Goal: Information Seeking & Learning: Learn about a topic

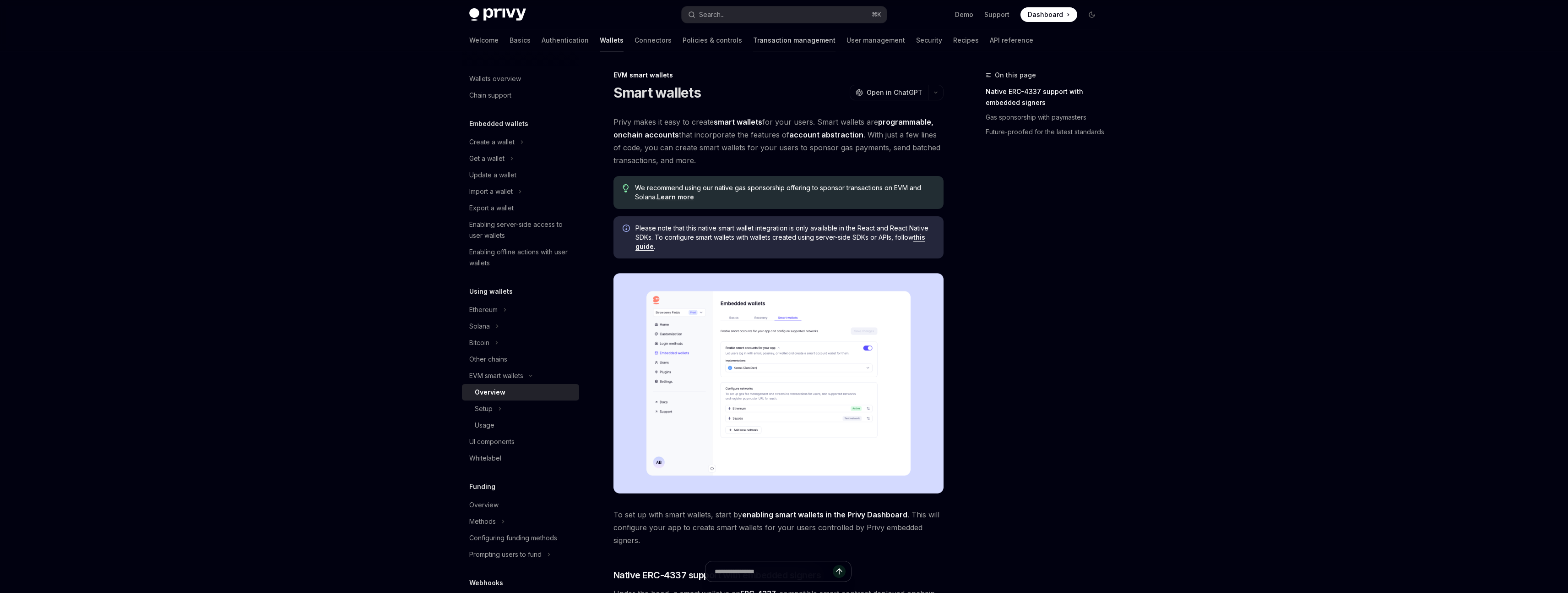
click at [754, 42] on link "Transaction management" at bounding box center [794, 40] width 82 height 22
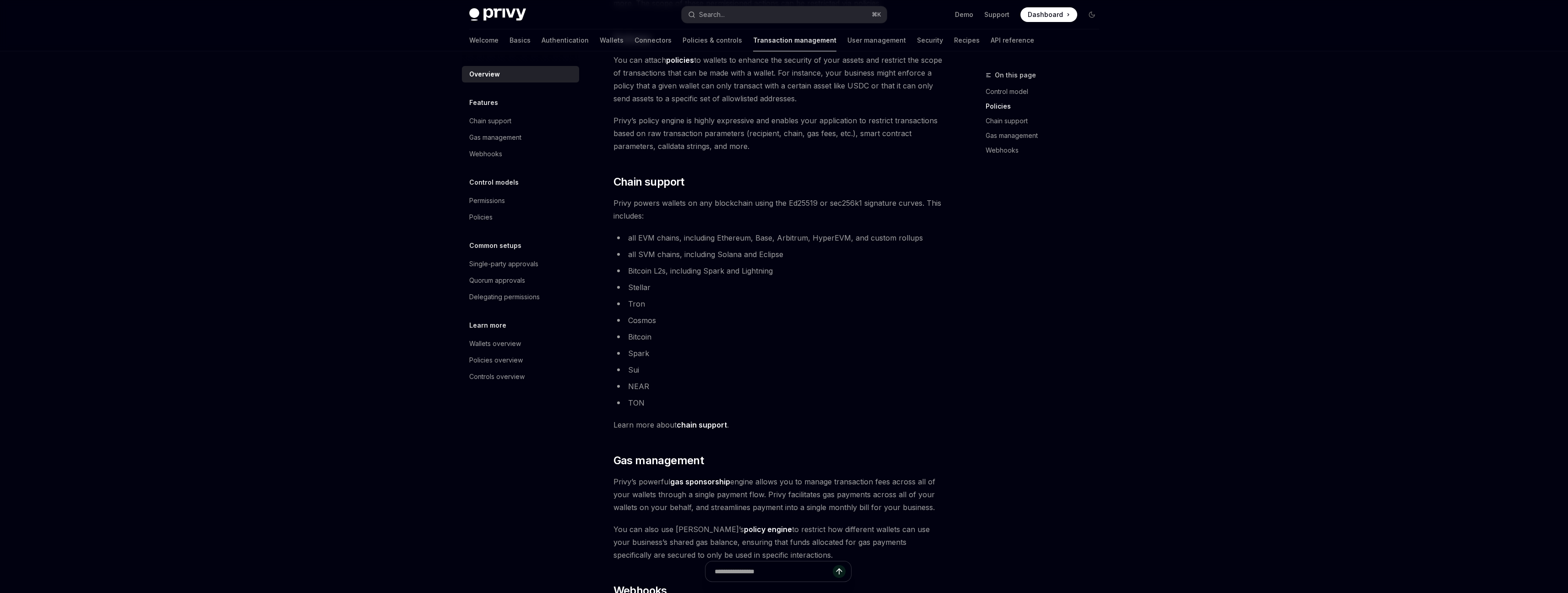
scroll to position [366, 0]
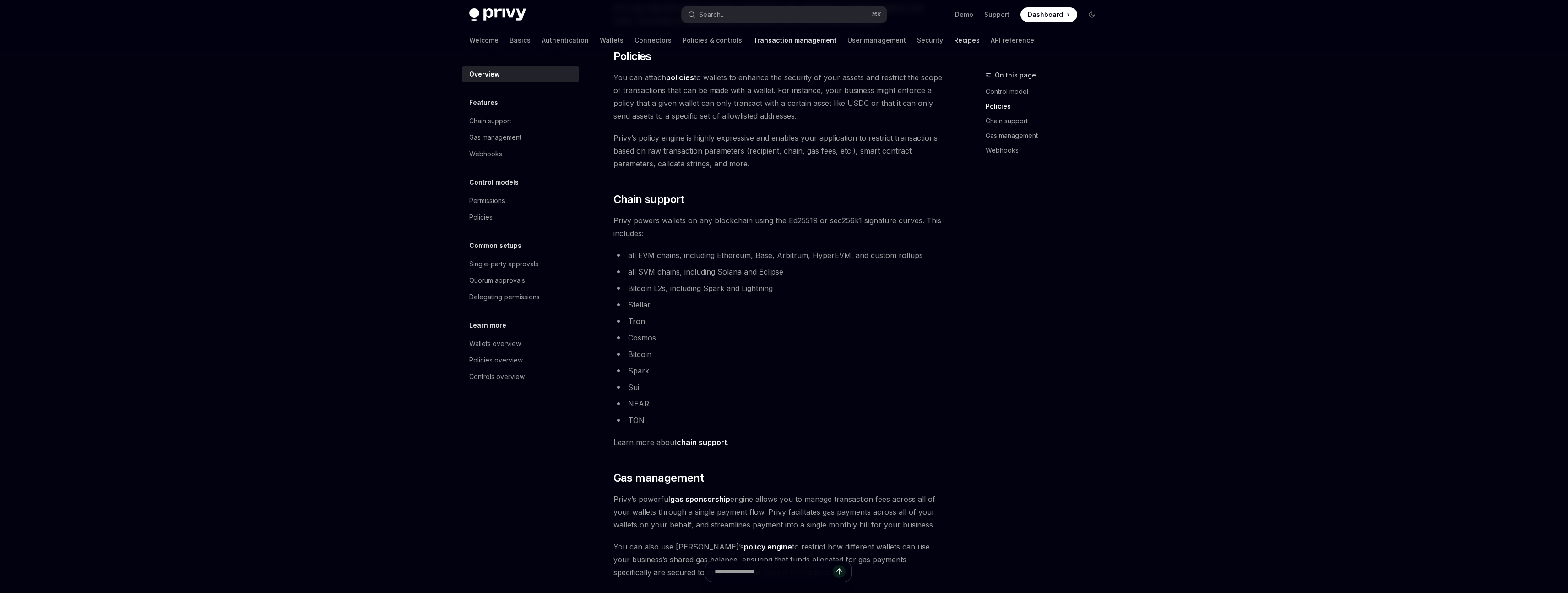
click at [954, 40] on link "Recipes" at bounding box center [967, 40] width 26 height 22
type textarea "*"
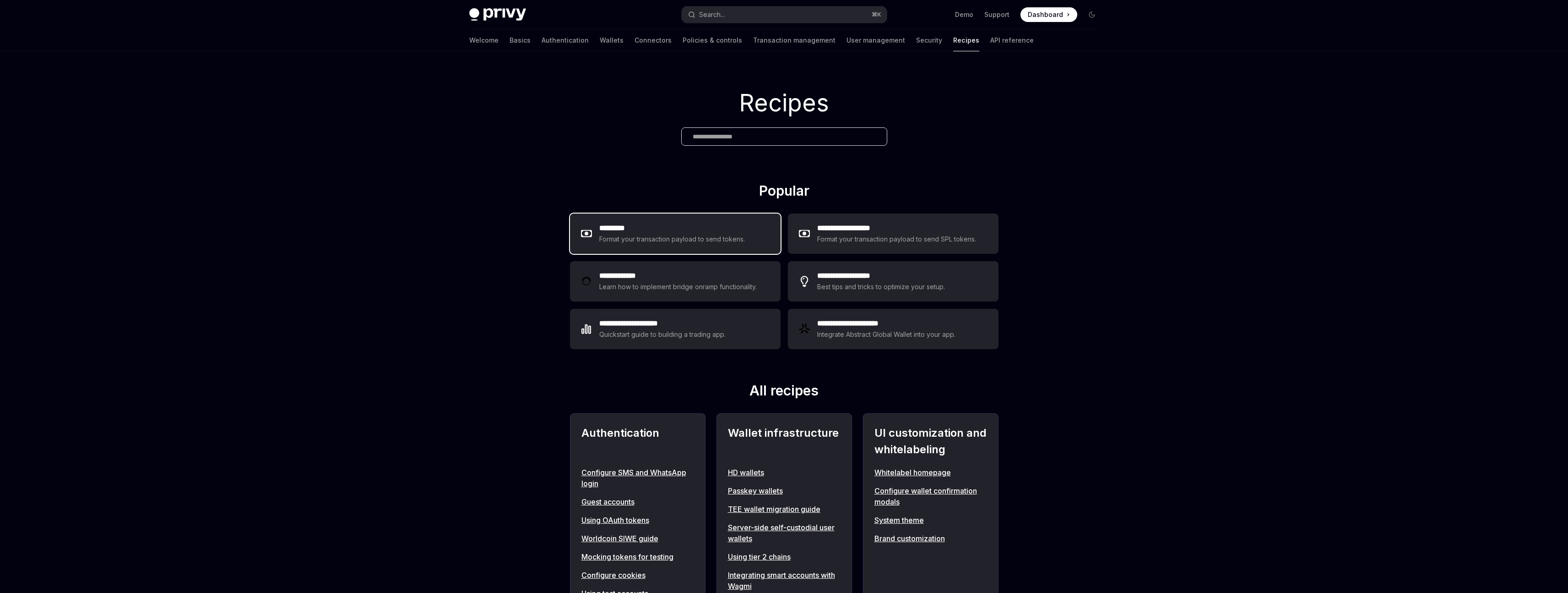
click at [716, 238] on div "Format your transaction payload to send tokens." at bounding box center [672, 240] width 146 height 11
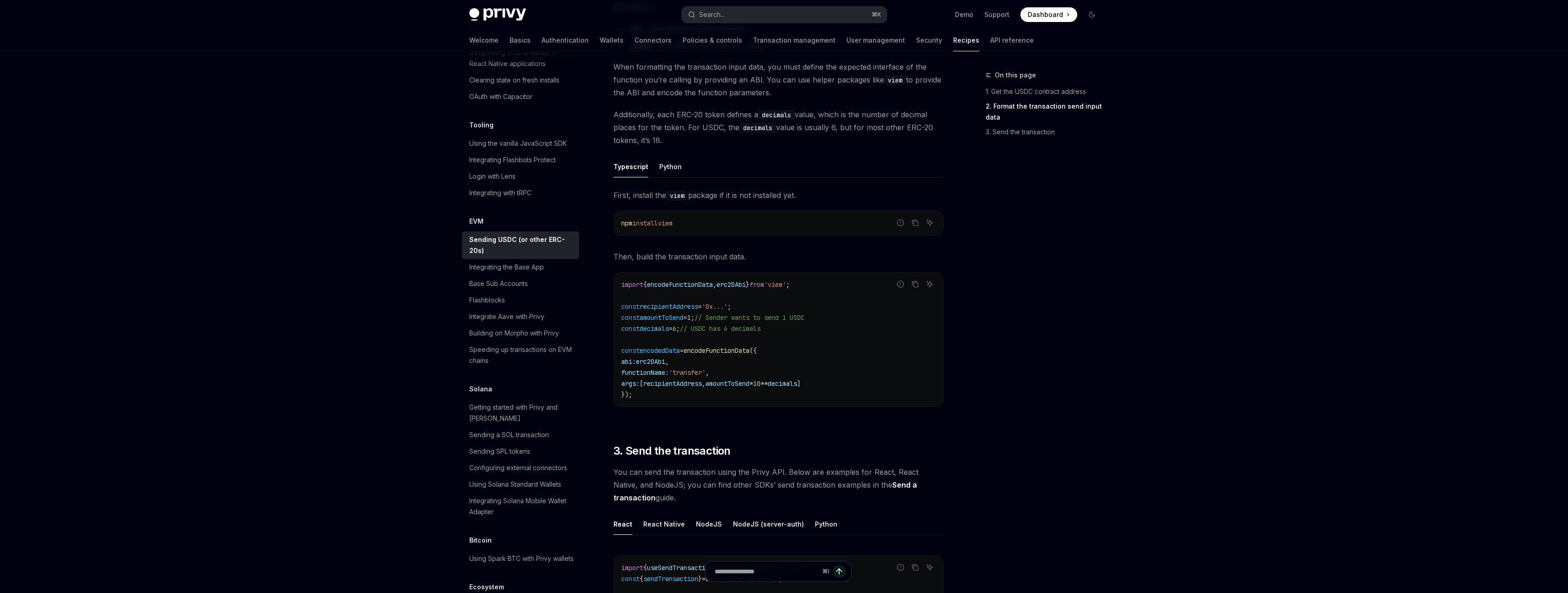
scroll to position [274, 0]
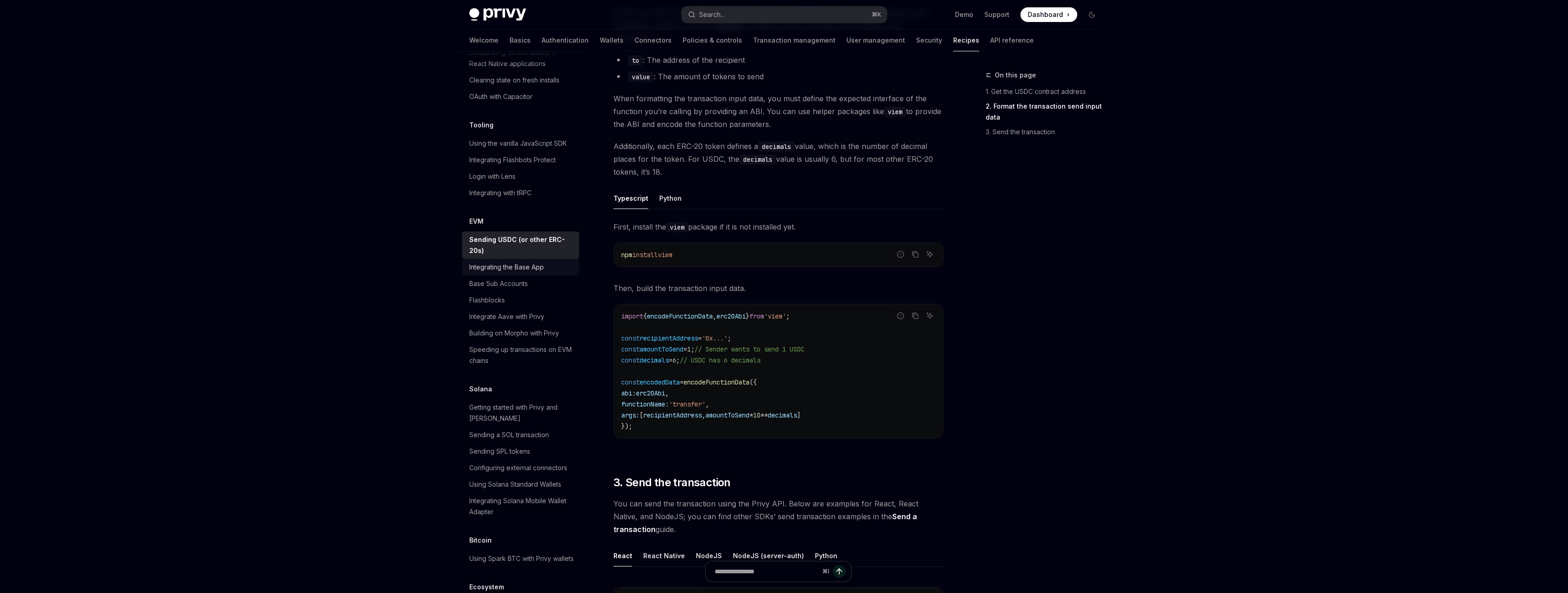
click at [517, 272] on div "Integrating the Base App" at bounding box center [506, 267] width 74 height 11
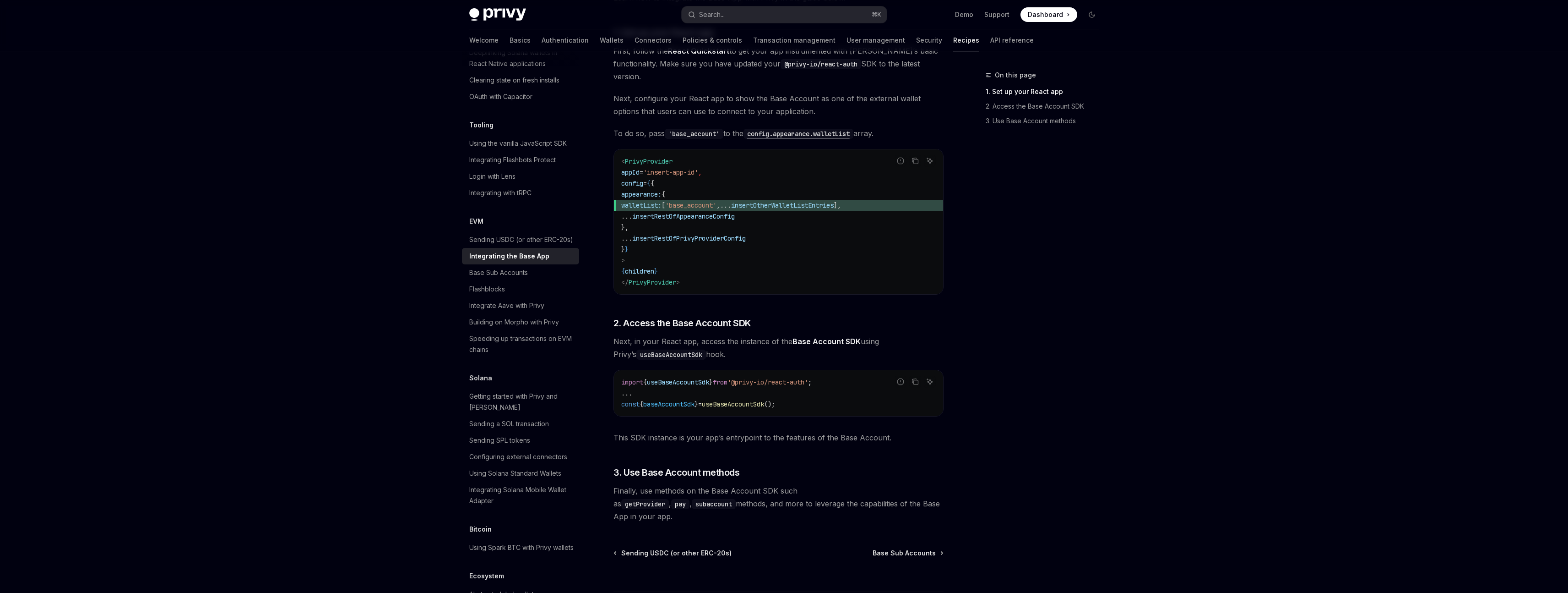
scroll to position [224, 0]
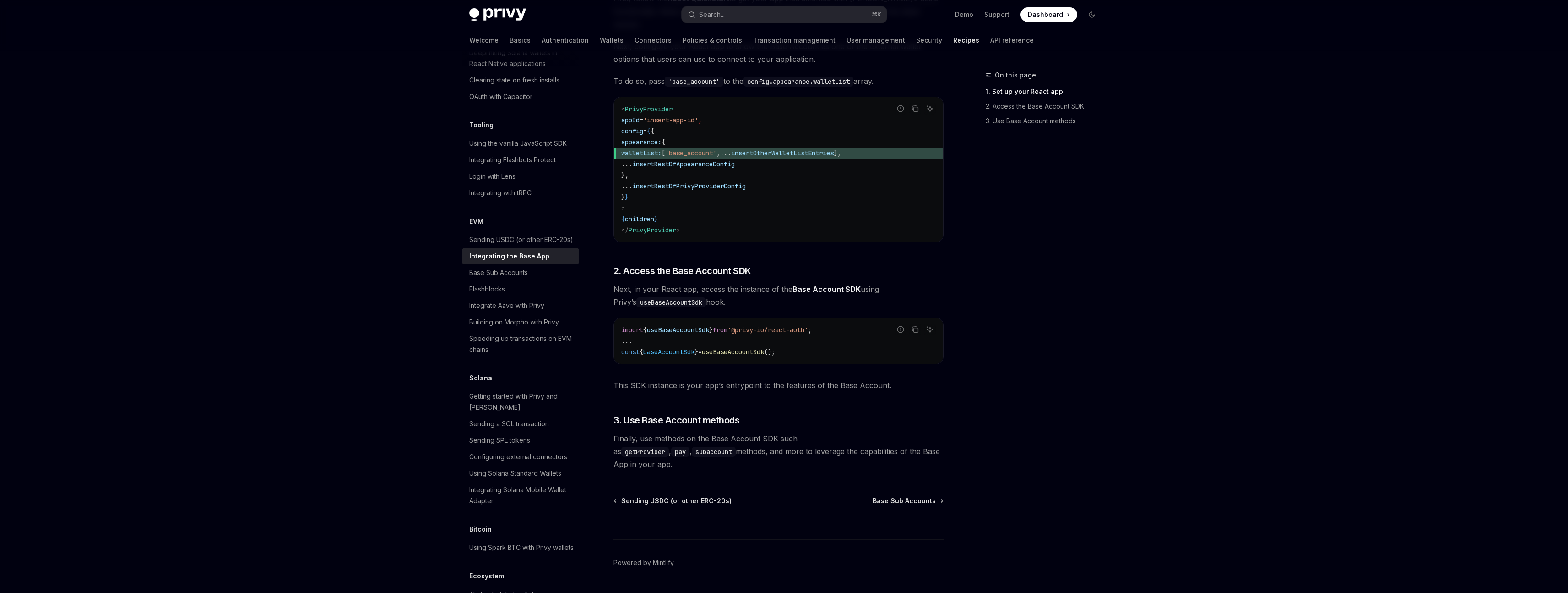
click at [834, 284] on link "Base Account SDK" at bounding box center [826, 289] width 68 height 10
click at [525, 278] on div "Base Sub Accounts" at bounding box center [498, 272] width 58 height 11
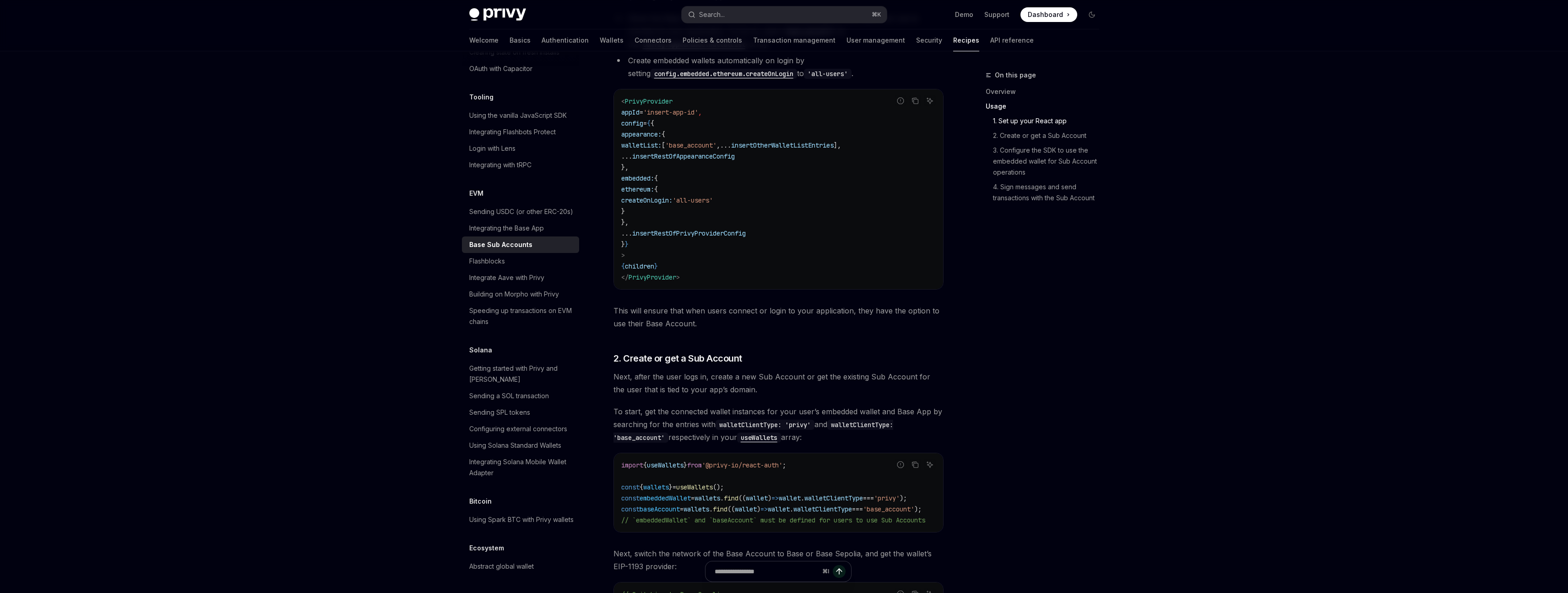
scroll to position [551, 0]
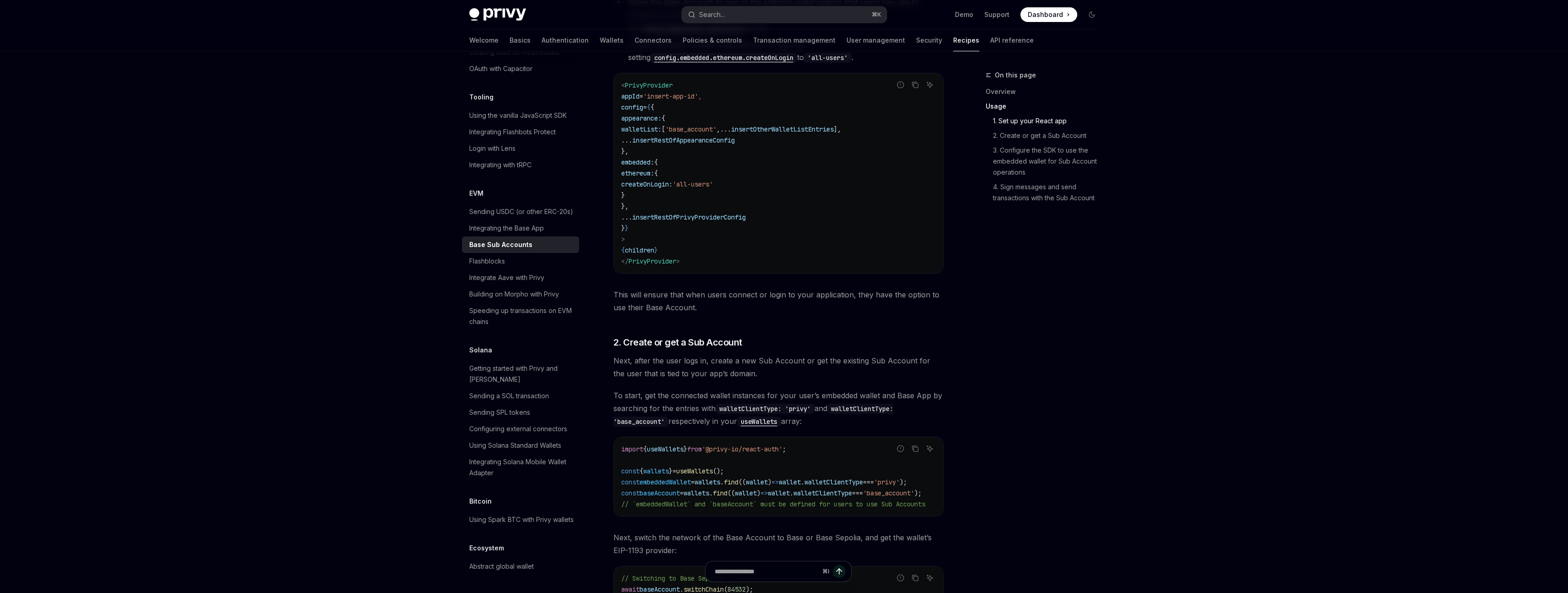
click at [803, 501] on div "import { useWallets } from '@privy-io/react-auth' ; const { wallets } = useWall…" at bounding box center [778, 476] width 329 height 79
drag, startPoint x: 799, startPoint y: 507, endPoint x: 835, endPoint y: 502, distance: 36.3
drag, startPoint x: 777, startPoint y: 507, endPoint x: 786, endPoint y: 506, distance: 9.1
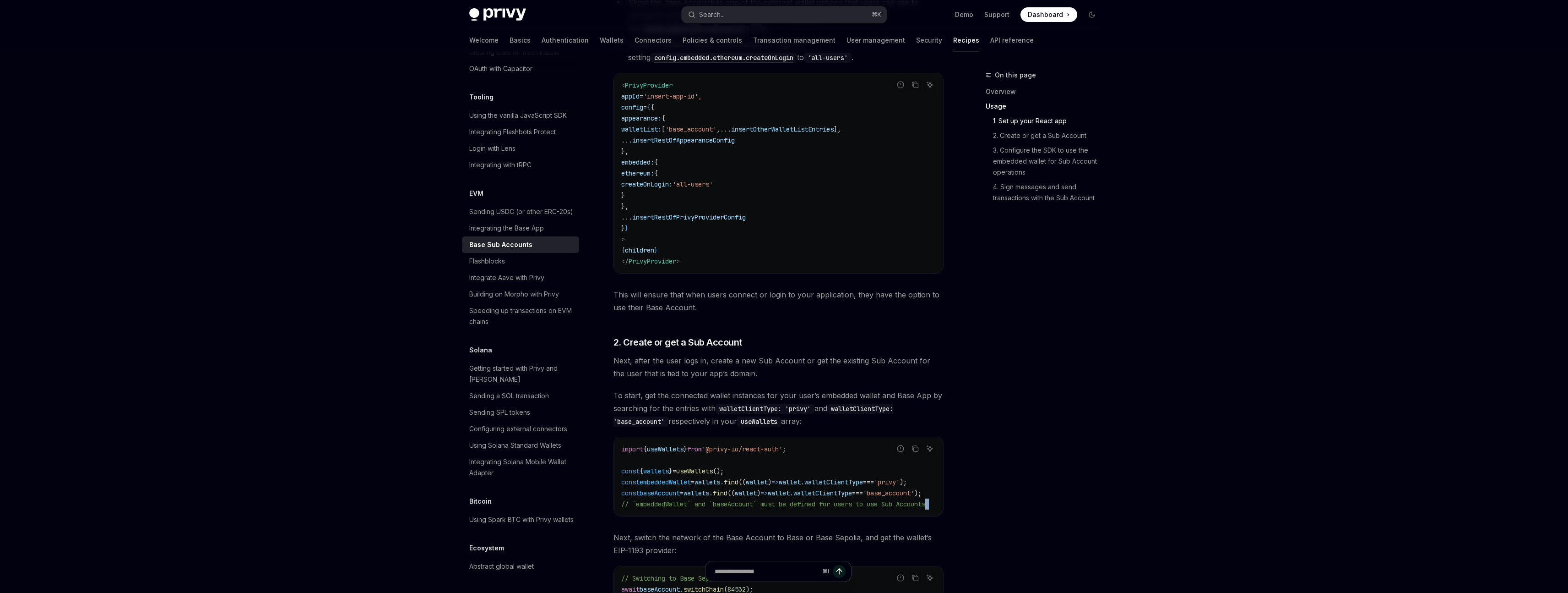
scroll to position [1264, 0]
click at [549, 312] on div "Speeding up transactions on EVM chains" at bounding box center [521, 316] width 104 height 22
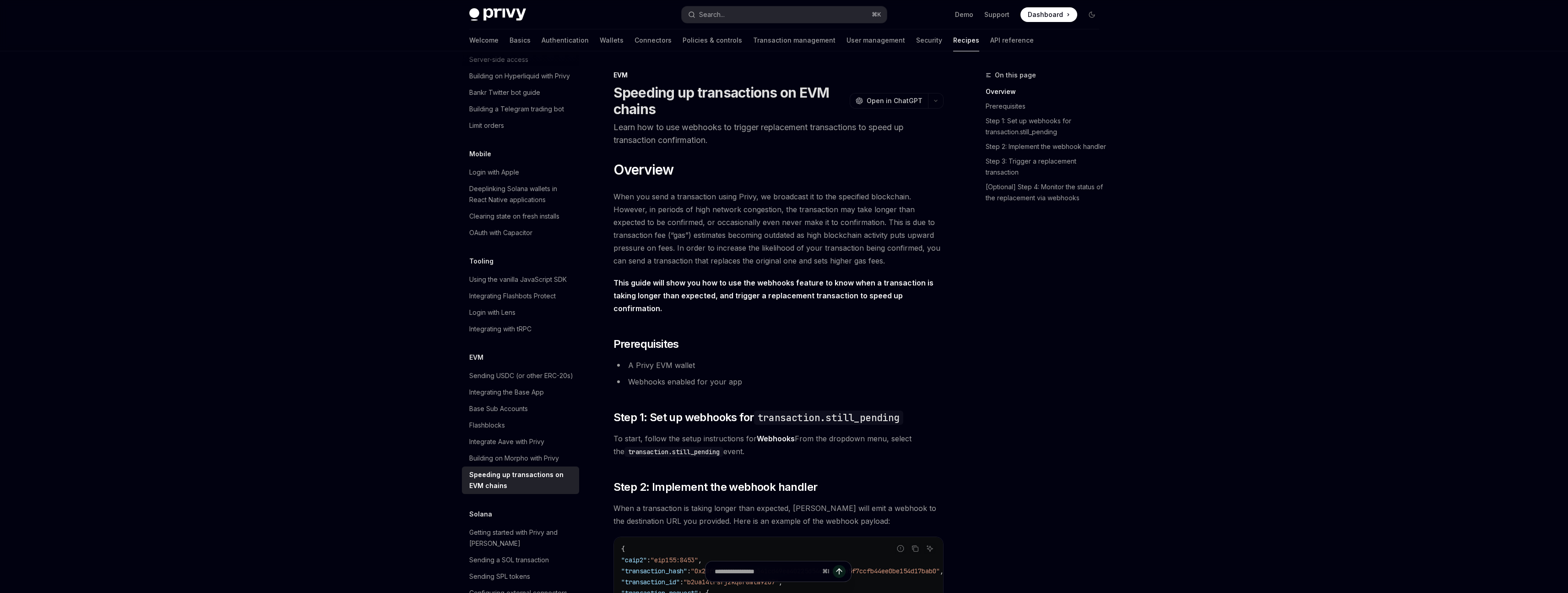
scroll to position [1004, 0]
click at [521, 288] on div "Using the vanilla JavaScript SDK" at bounding box center [518, 282] width 98 height 11
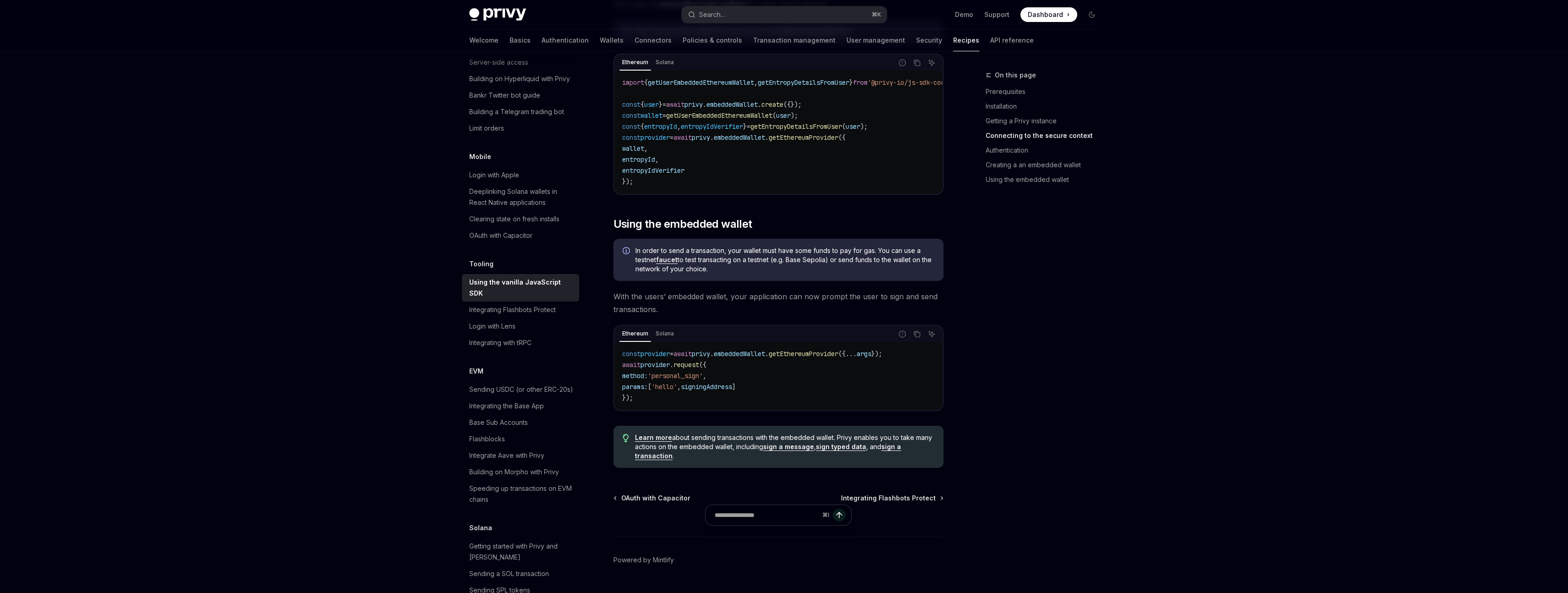
scroll to position [1103, 0]
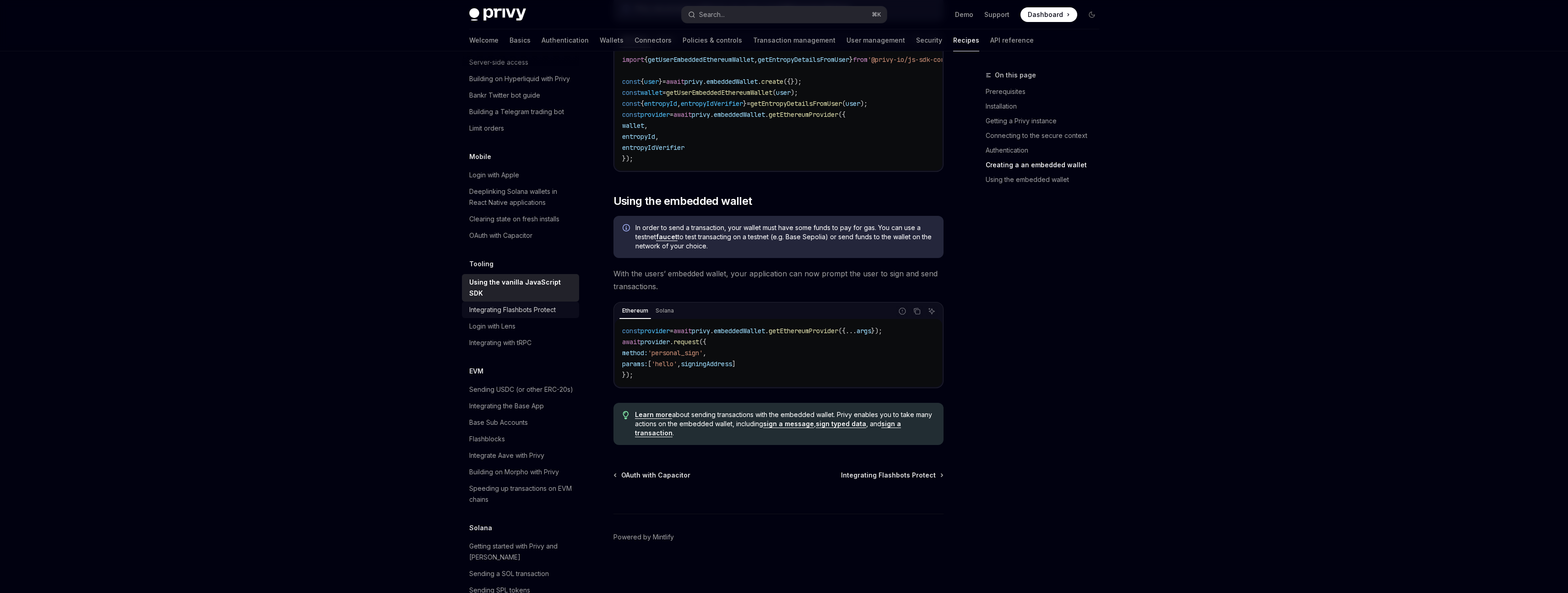
click at [505, 351] on ul "Using the vanilla JavaScript SDK Integrating Flashbots Protect Login with Lens …" at bounding box center [521, 313] width 117 height 77
click at [505, 315] on div "Integrating Flashbots Protect" at bounding box center [513, 310] width 86 height 11
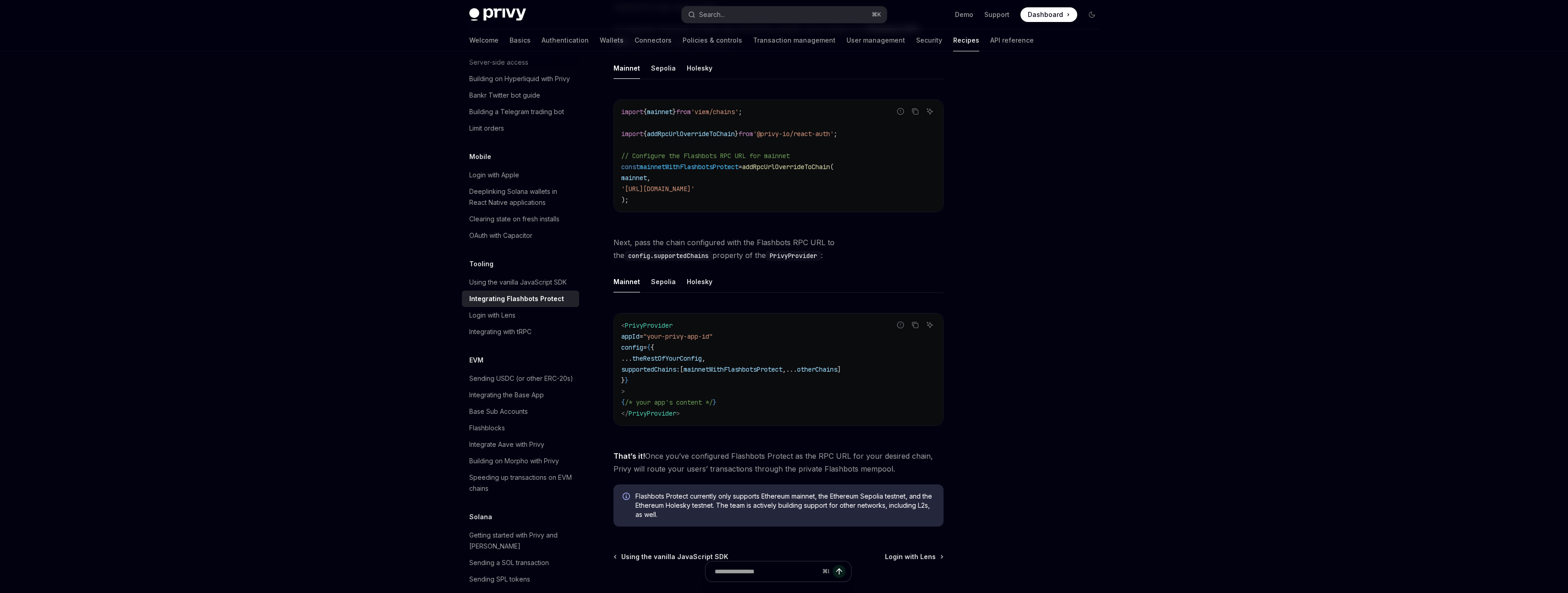
scroll to position [154, 0]
click at [501, 321] on div "Login with Lens" at bounding box center [493, 315] width 46 height 11
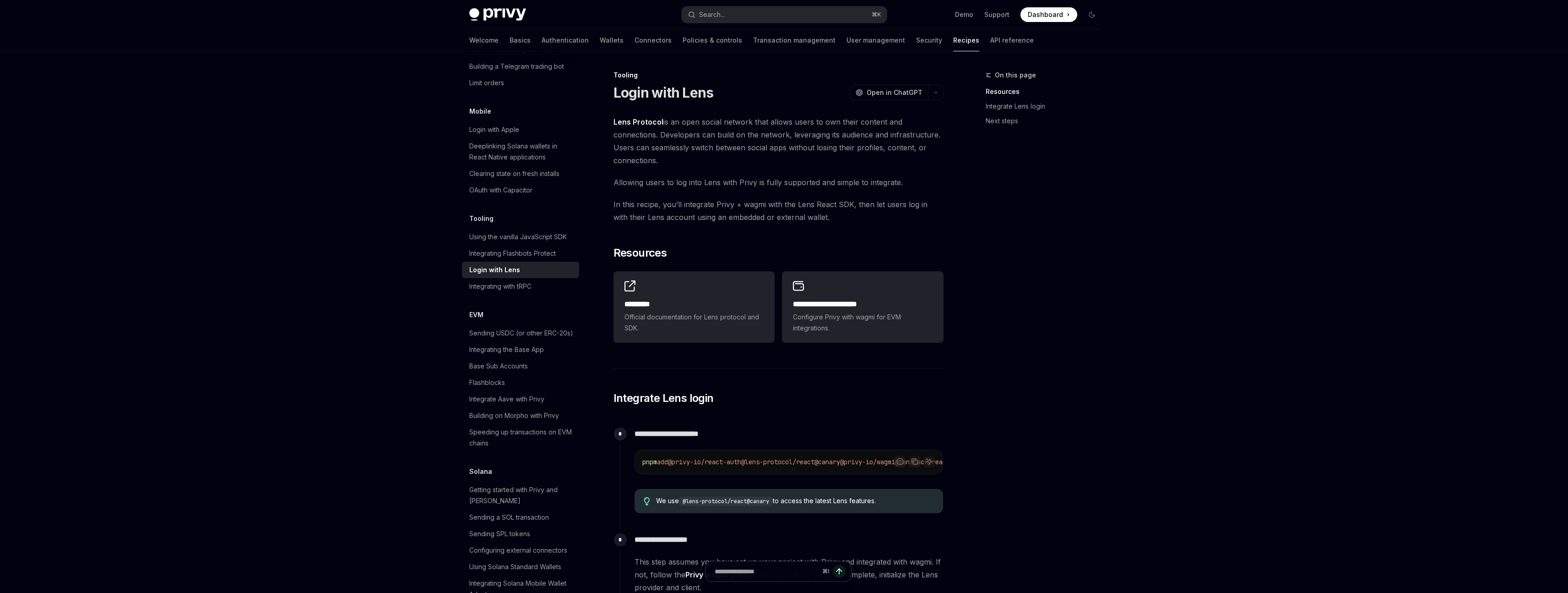
scroll to position [1063, 0]
click at [545, 325] on div "Sending USDC (or other ERC-20s)" at bounding box center [521, 320] width 104 height 11
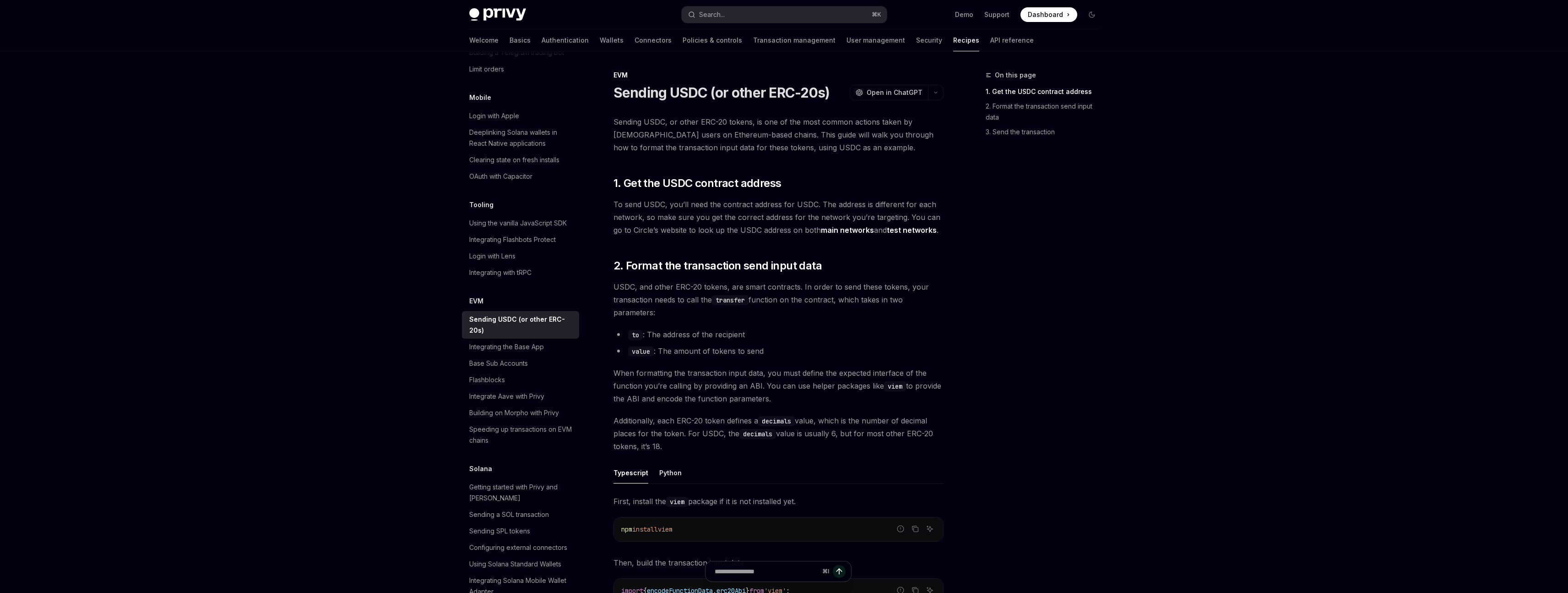
type textarea "*"
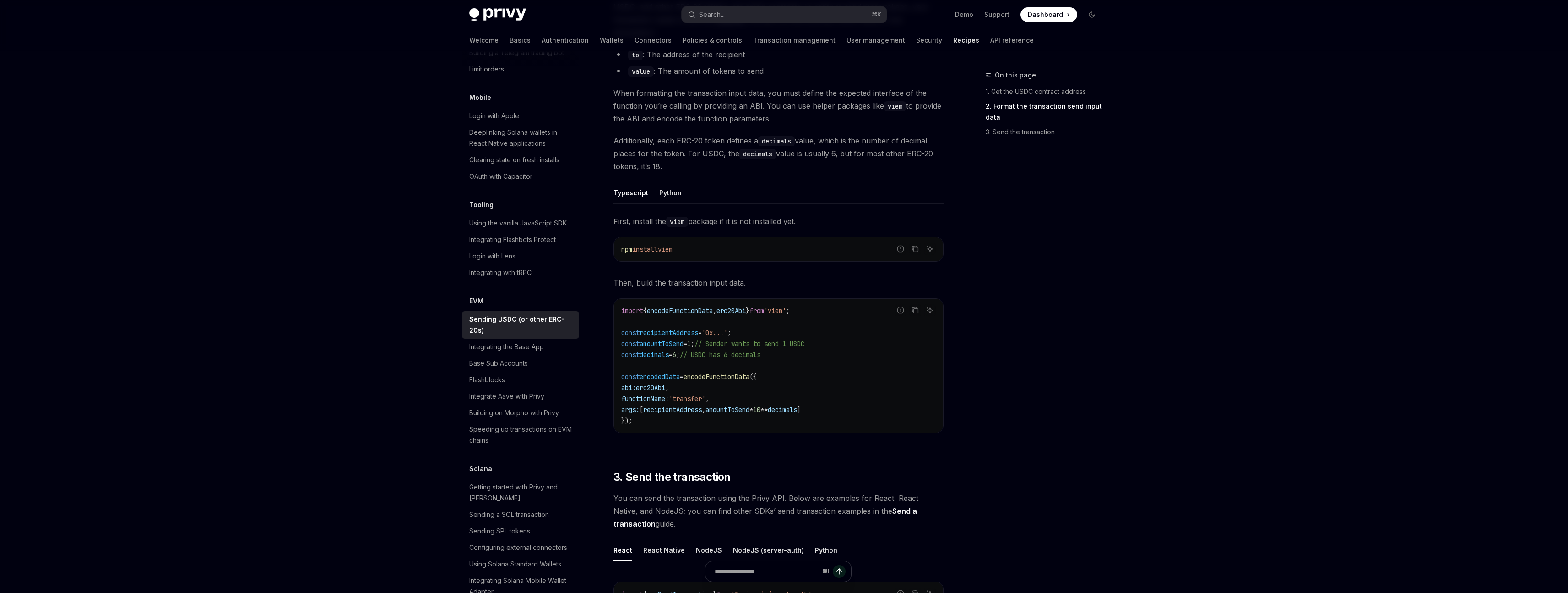
scroll to position [375, 0]
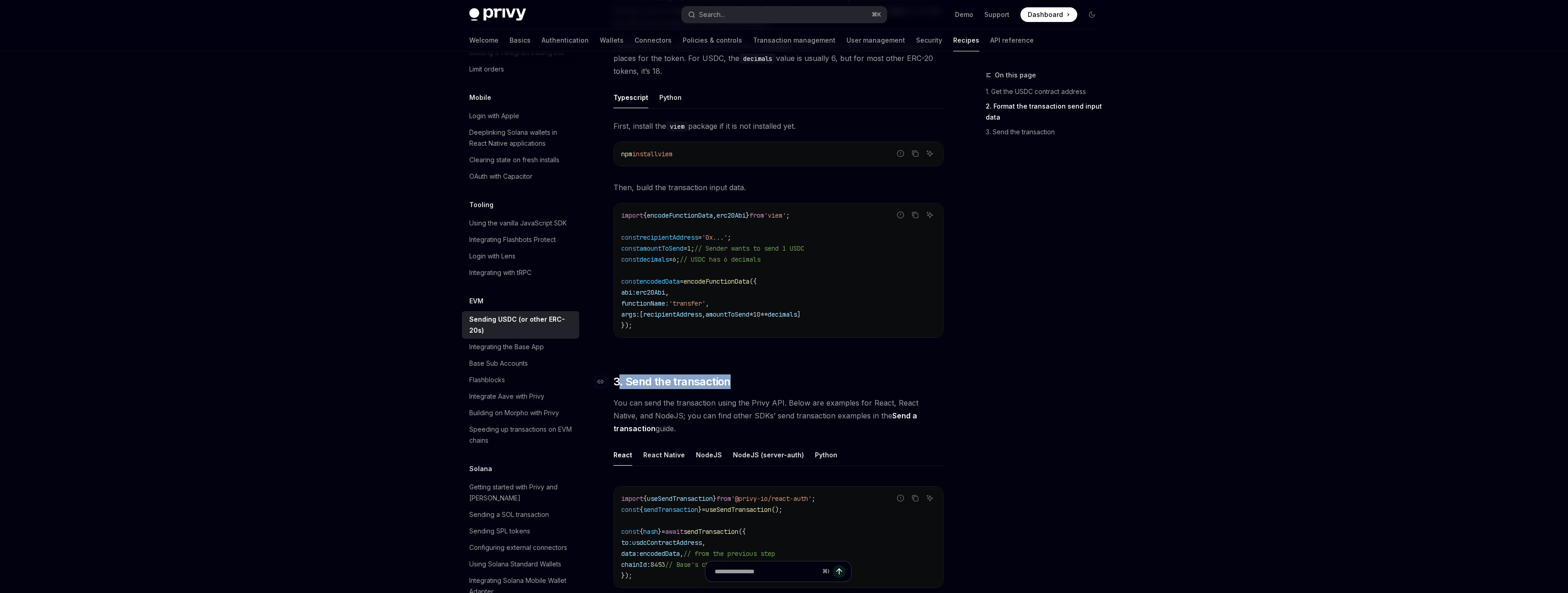
drag, startPoint x: 762, startPoint y: 386, endPoint x: 618, endPoint y: 378, distance: 144.2
click at [618, 378] on h2 "​ 3. Send the transaction" at bounding box center [778, 381] width 330 height 14
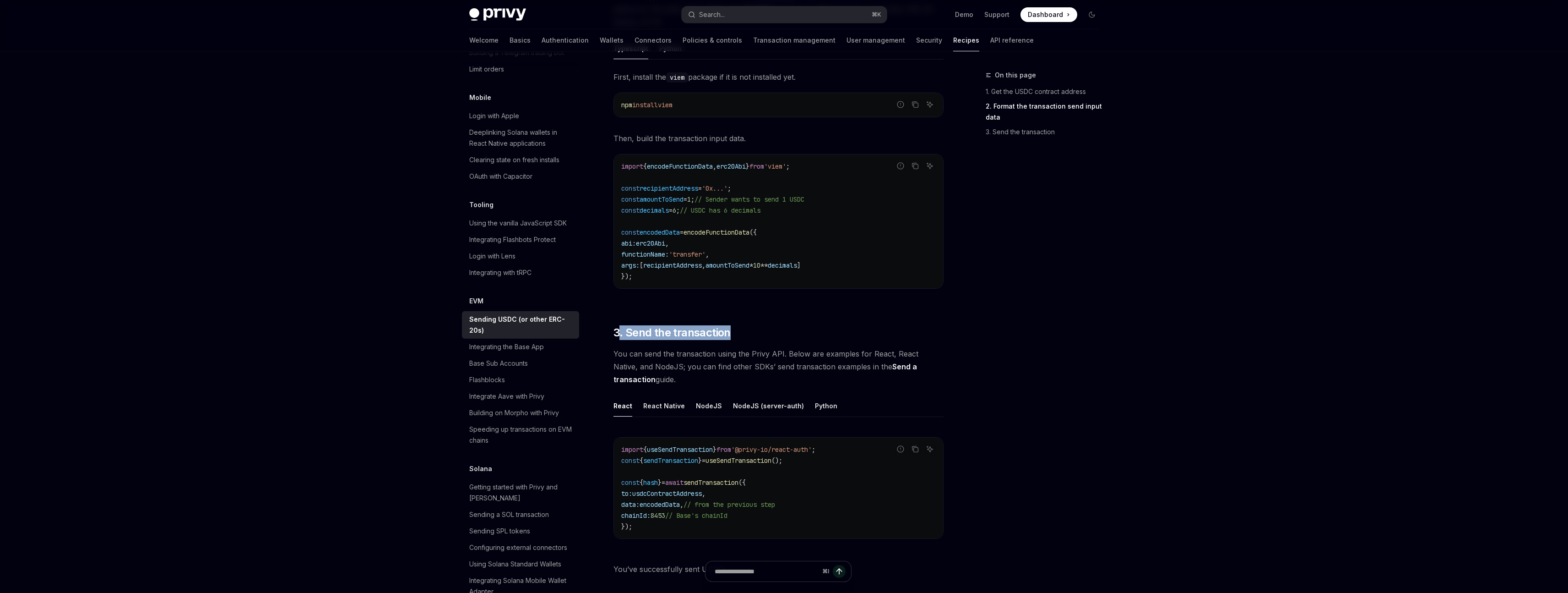
scroll to position [430, 0]
click at [771, 14] on button "Search... ⌘ K" at bounding box center [784, 14] width 205 height 17
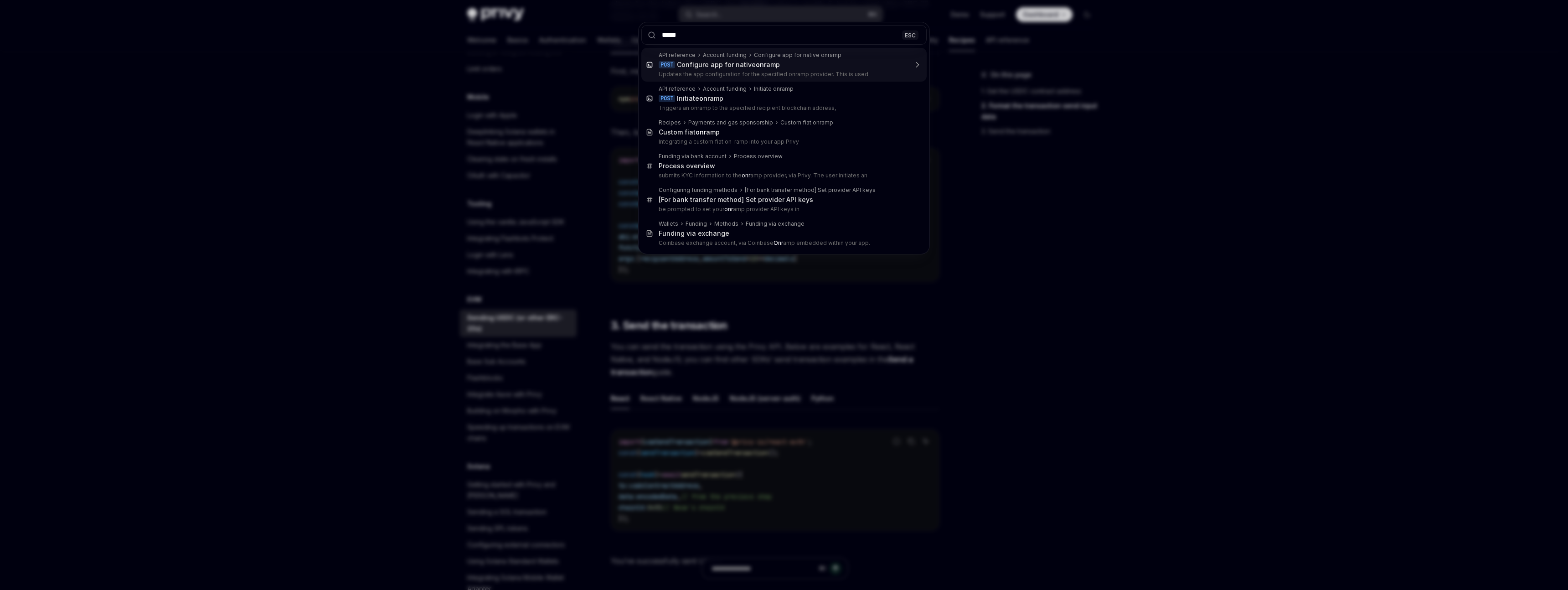
type input "******"
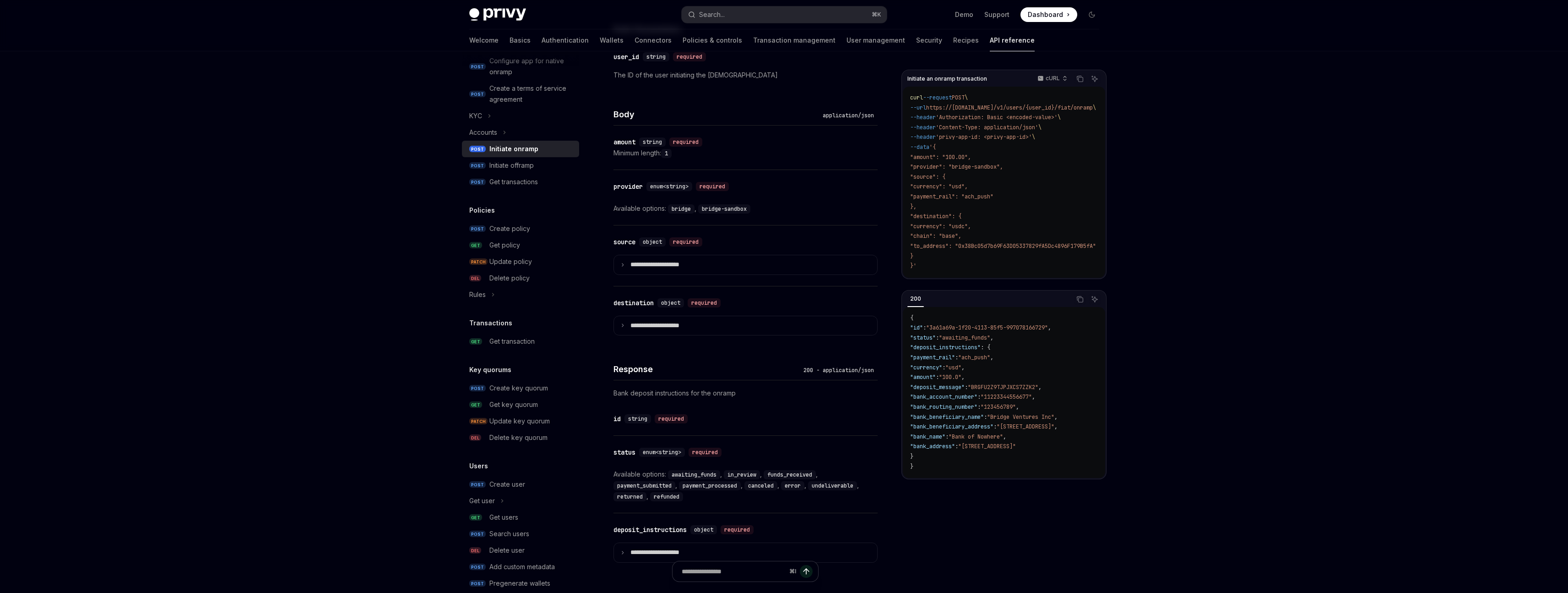
scroll to position [360, 0]
drag, startPoint x: 765, startPoint y: 203, endPoint x: 605, endPoint y: 177, distance: 162.1
click at [613, 177] on div "​ provider enum<string> required Available options: bridge , bridge-sandbox" at bounding box center [746, 192] width 264 height 55
click at [773, 187] on div "​ provider enum<string> required Available options: bridge , bridge-sandbox" at bounding box center [746, 192] width 264 height 55
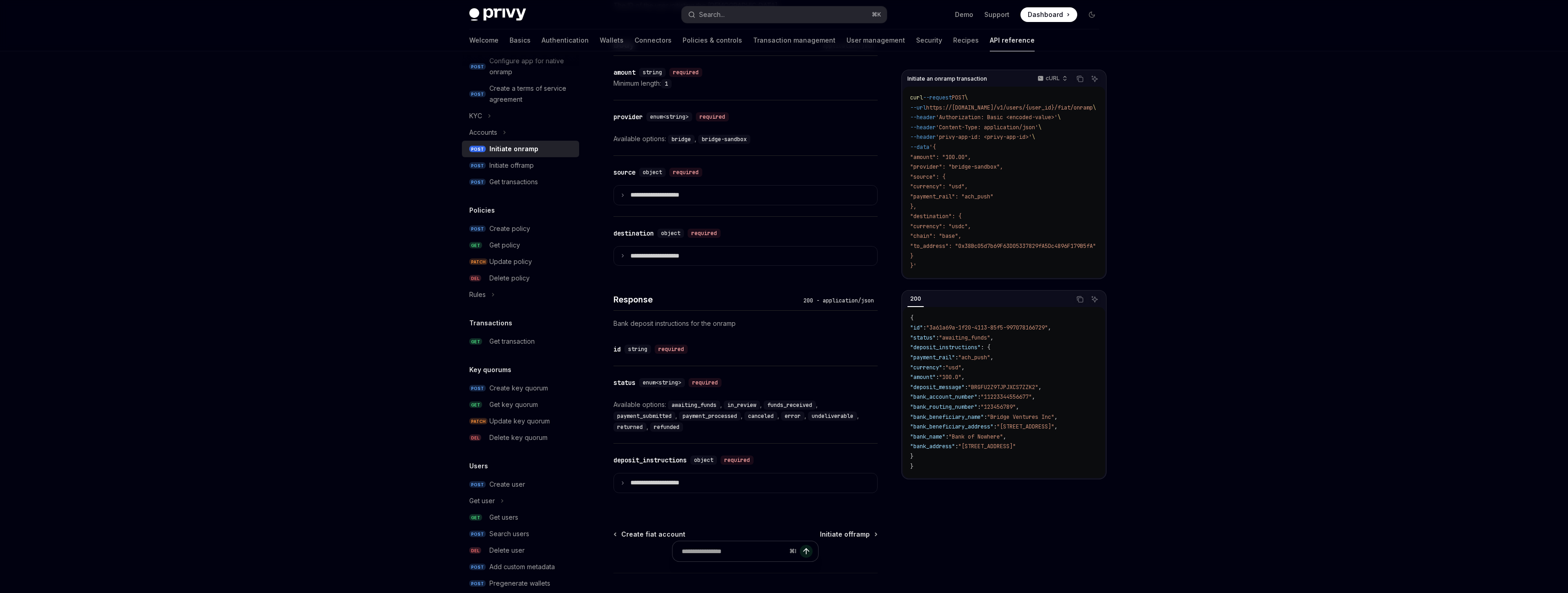
scroll to position [478, 0]
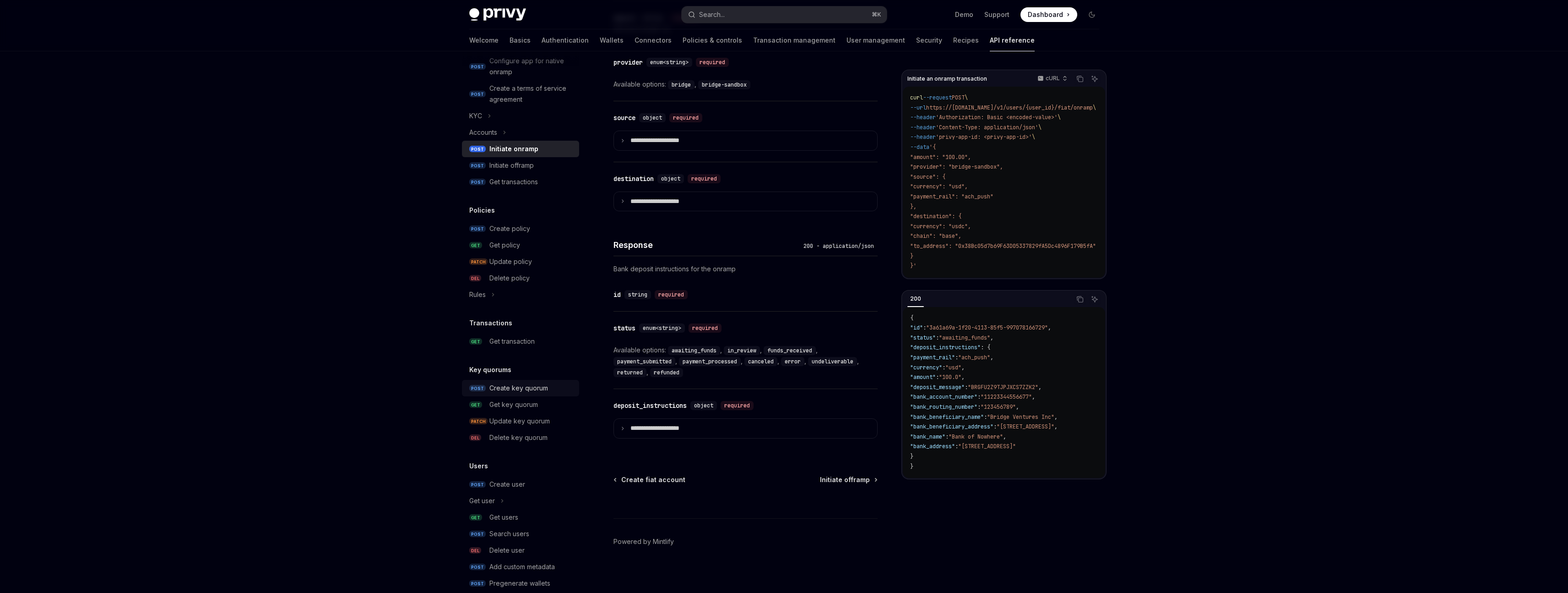
click at [522, 386] on div "Create key quorum" at bounding box center [518, 388] width 58 height 11
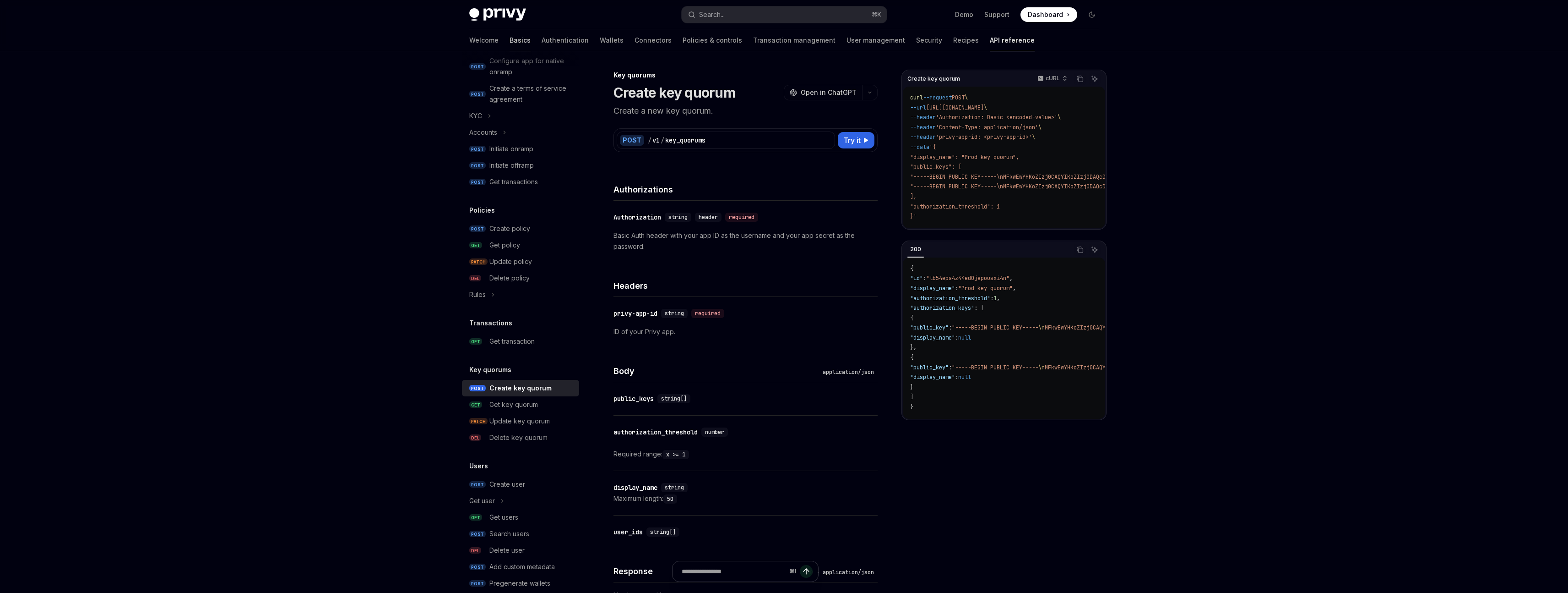
click at [509, 40] on link "Basics" at bounding box center [520, 40] width 21 height 22
type textarea "*"
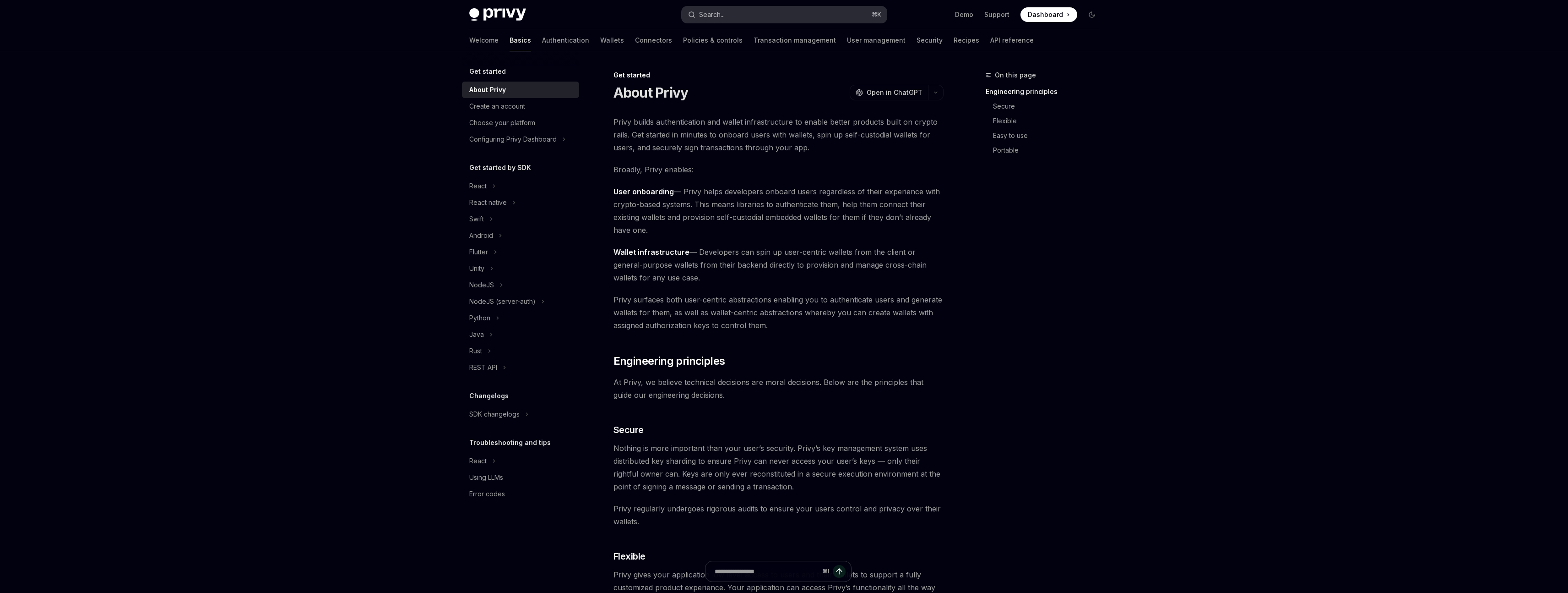
click at [720, 12] on div "Search..." at bounding box center [712, 14] width 26 height 11
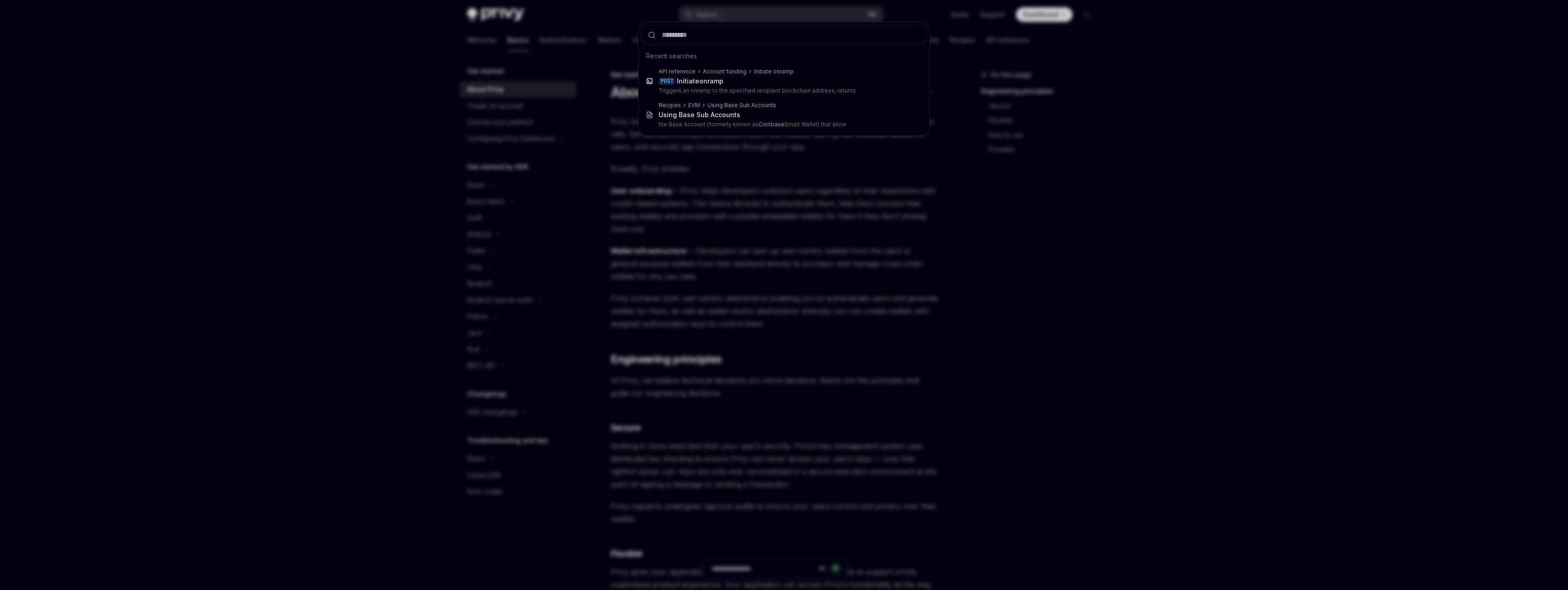
type input "*"
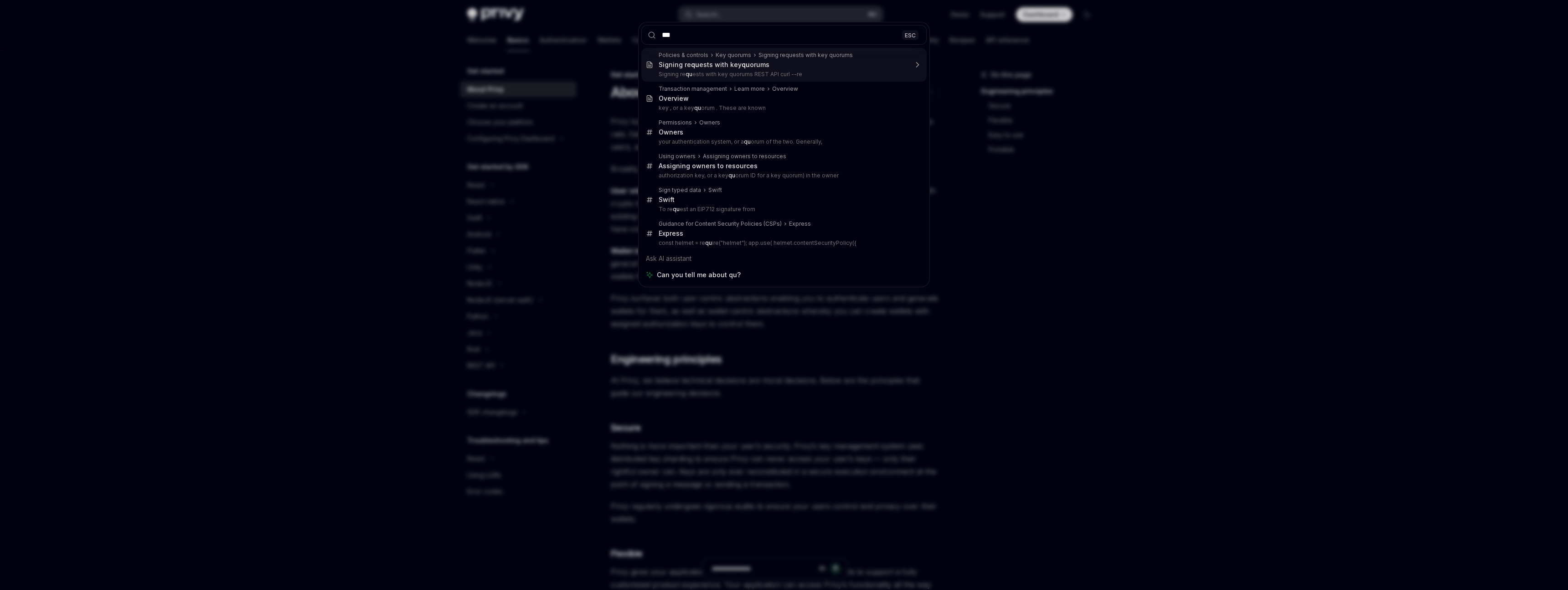
type input "****"
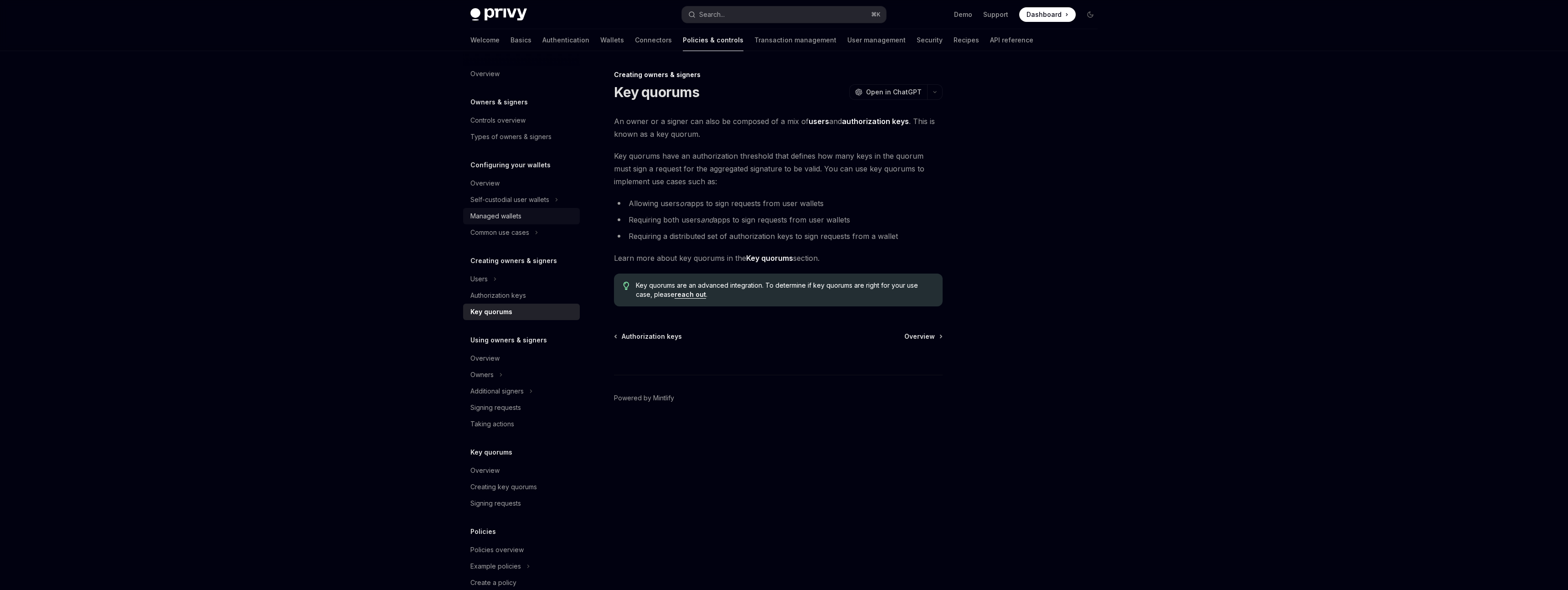
click at [508, 218] on div "Managed wallets" at bounding box center [496, 216] width 51 height 11
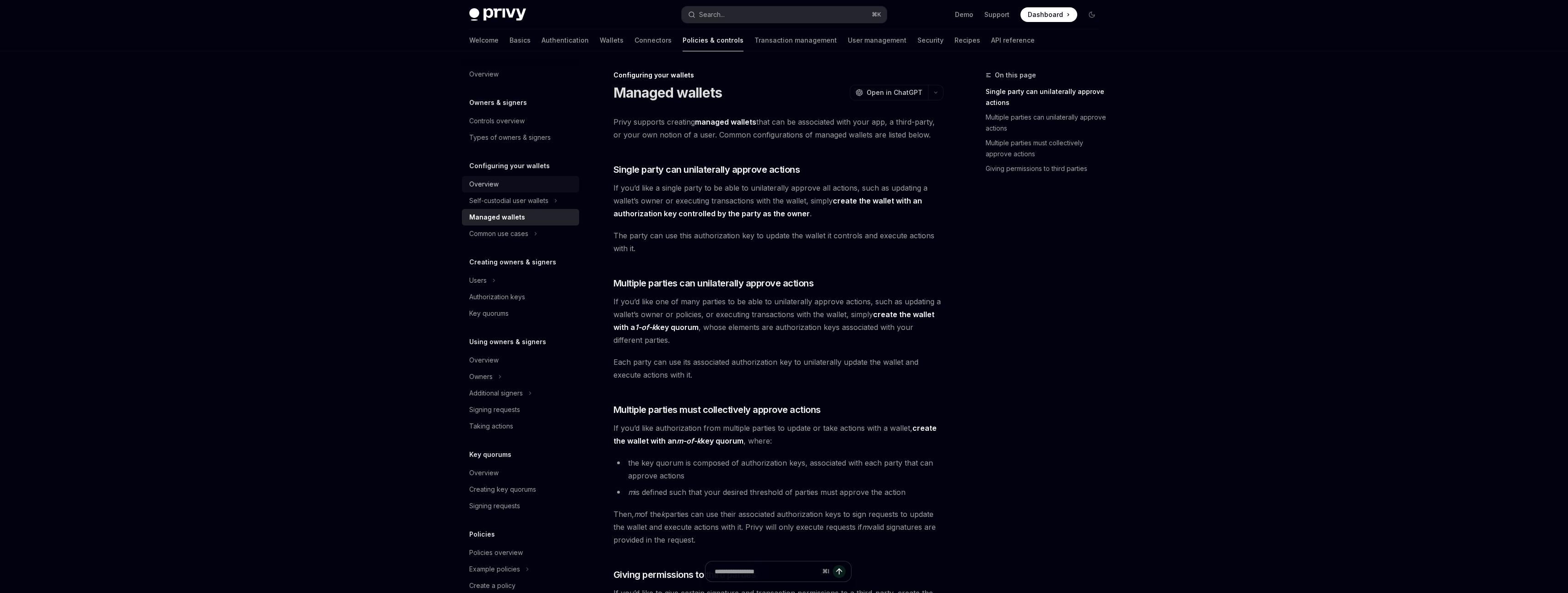
click at [508, 188] on div "Overview" at bounding box center [521, 184] width 104 height 11
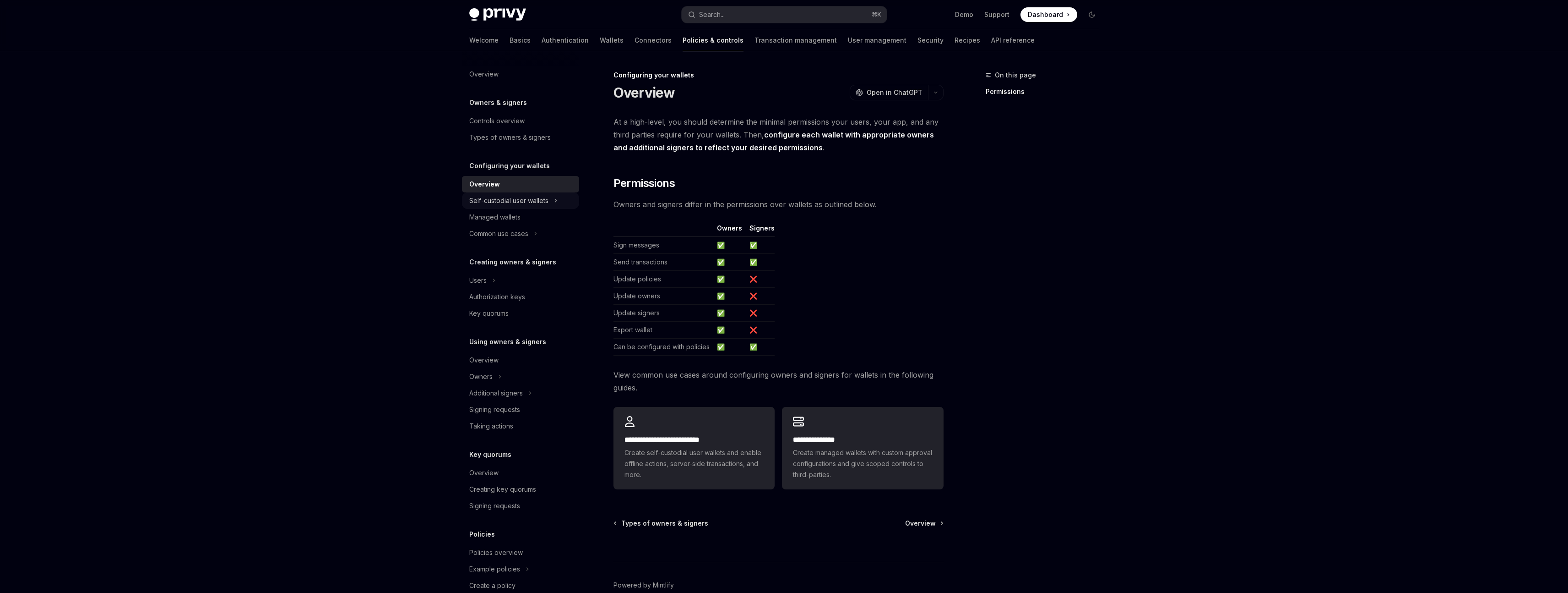
click at [519, 196] on div "Self-custodial user wallets" at bounding box center [509, 201] width 79 height 11
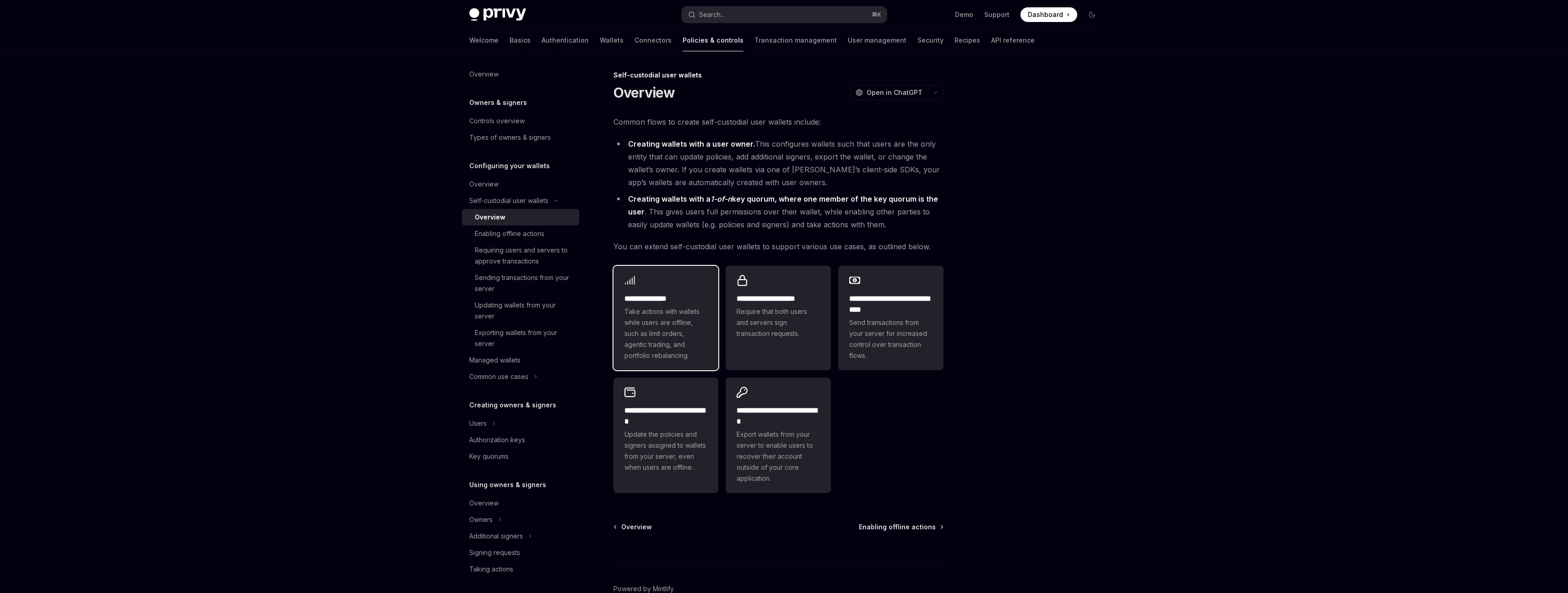
click at [677, 325] on span "Take actions with wallets while users are offline, such as limit orders, agenti…" at bounding box center [666, 333] width 83 height 55
click at [517, 361] on div "Managed wallets" at bounding box center [495, 361] width 51 height 11
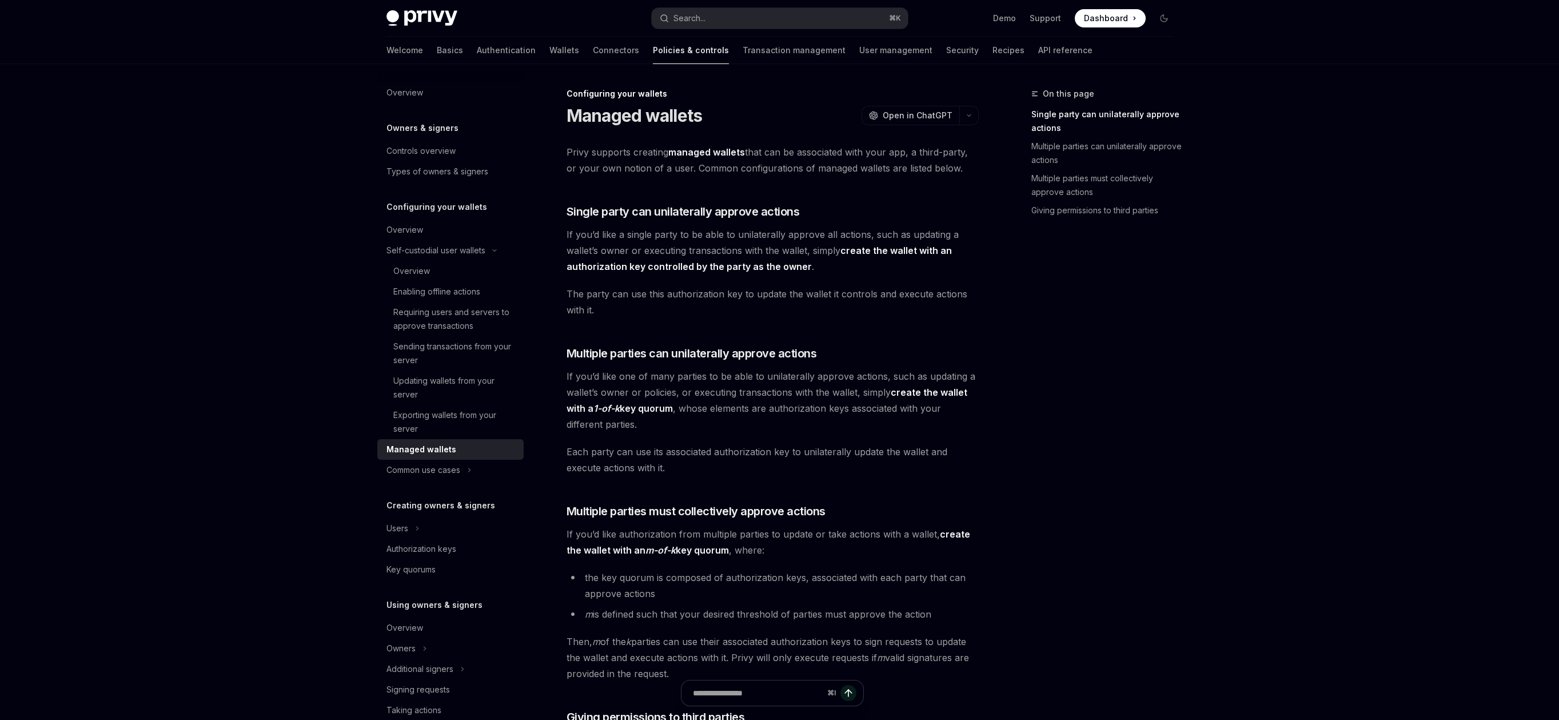
type textarea "*"
